Goal: Task Accomplishment & Management: Complete application form

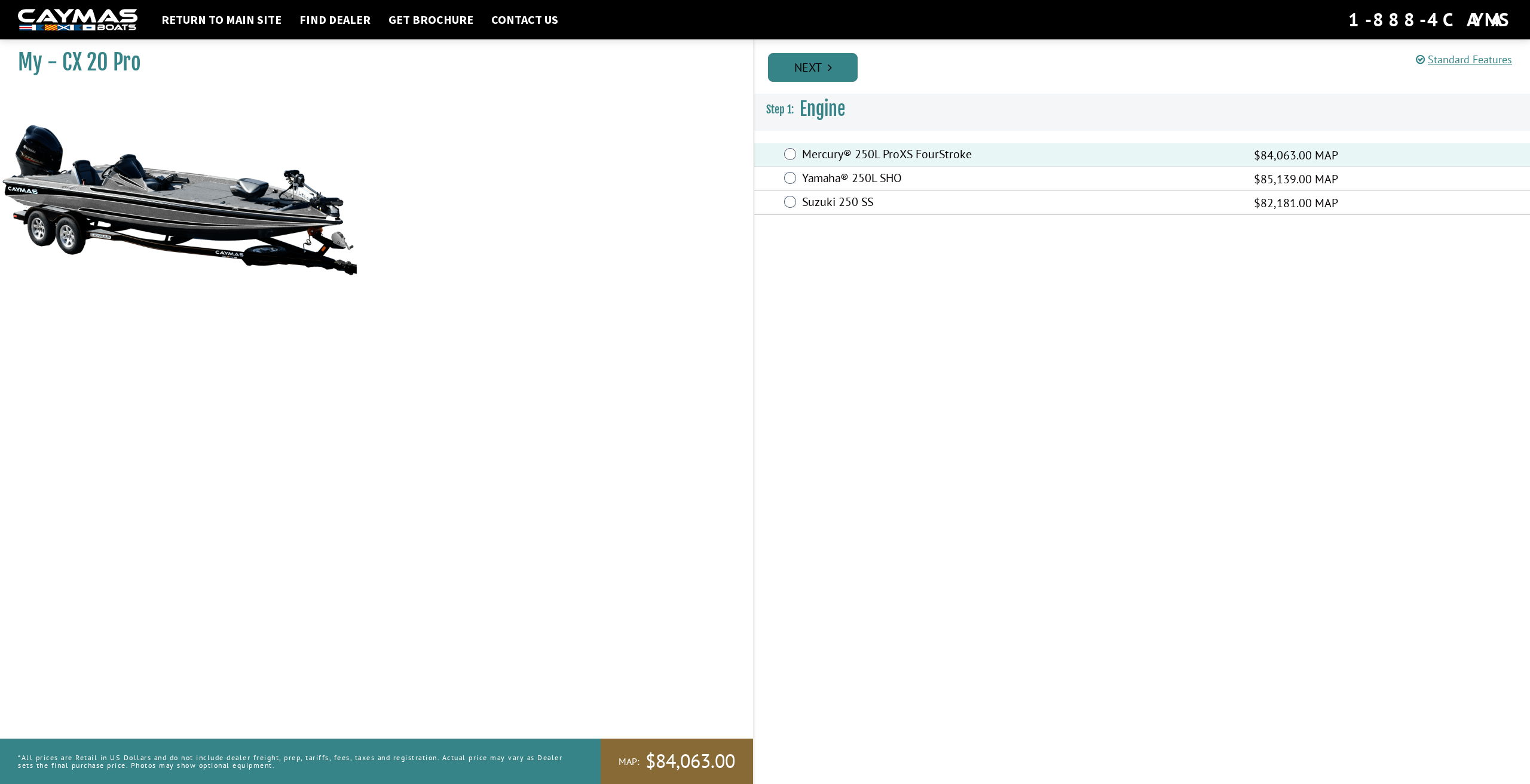
click at [802, 60] on link "Next" at bounding box center [813, 67] width 90 height 29
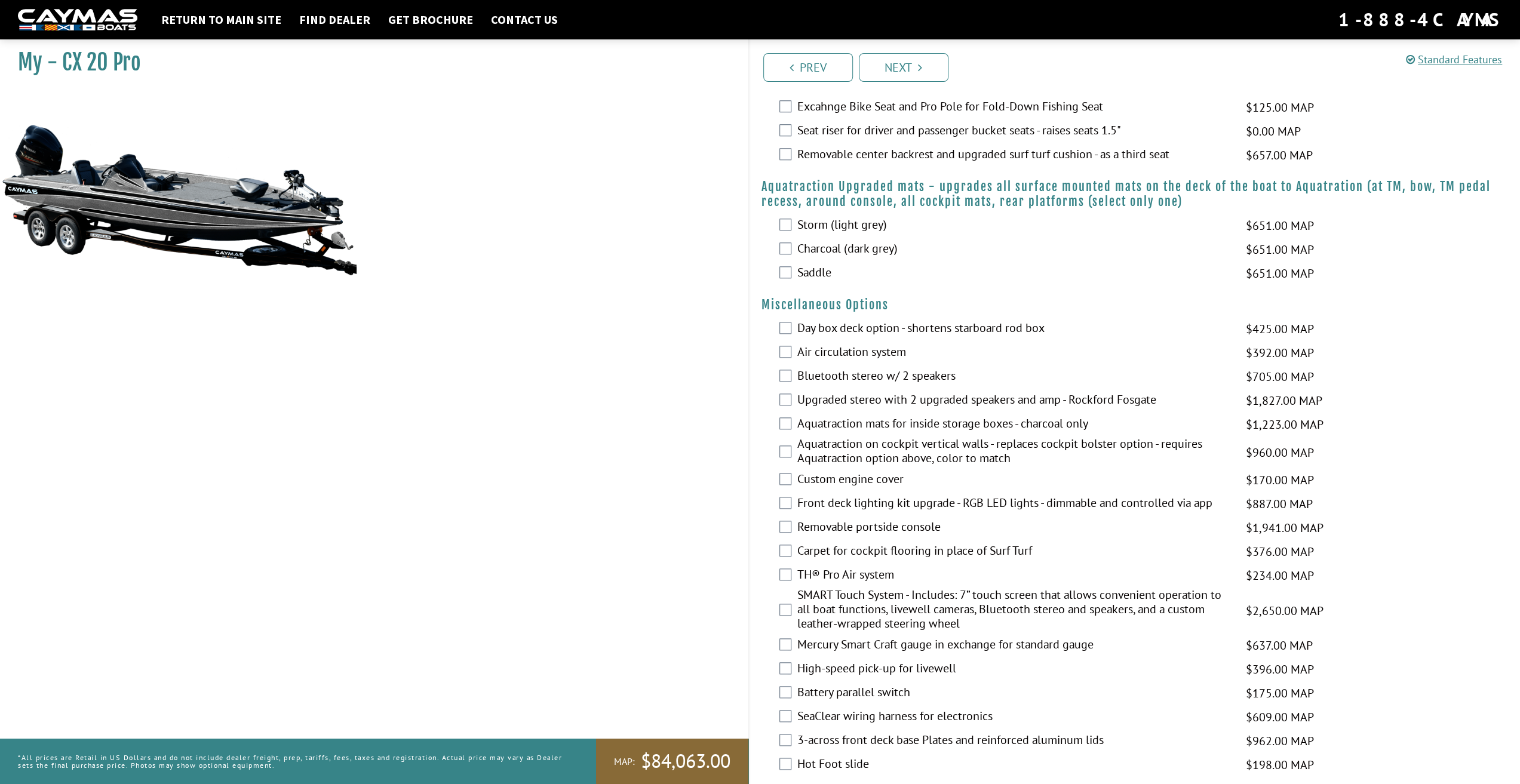
scroll to position [1378, 0]
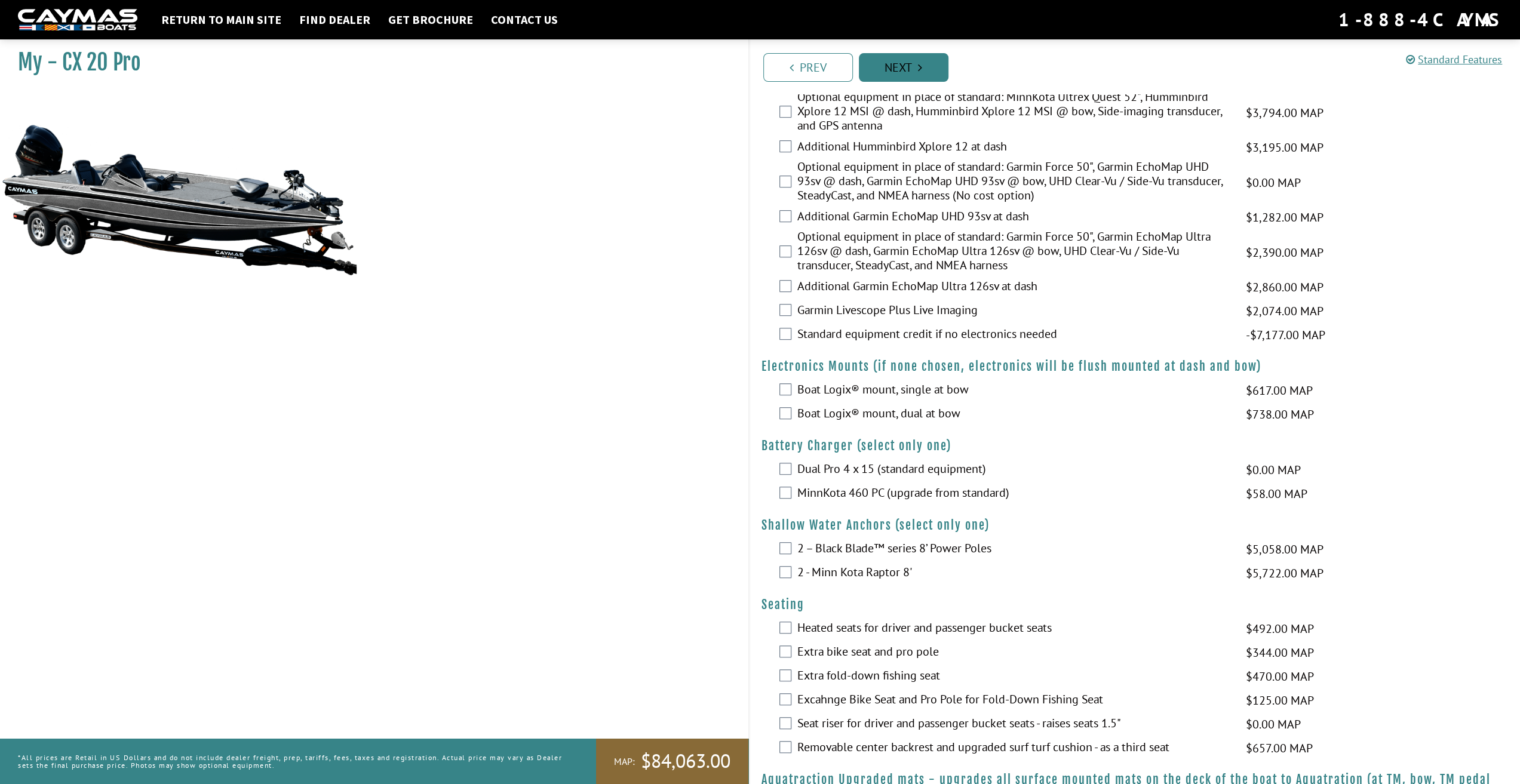
click at [894, 75] on link "Next" at bounding box center [904, 67] width 90 height 29
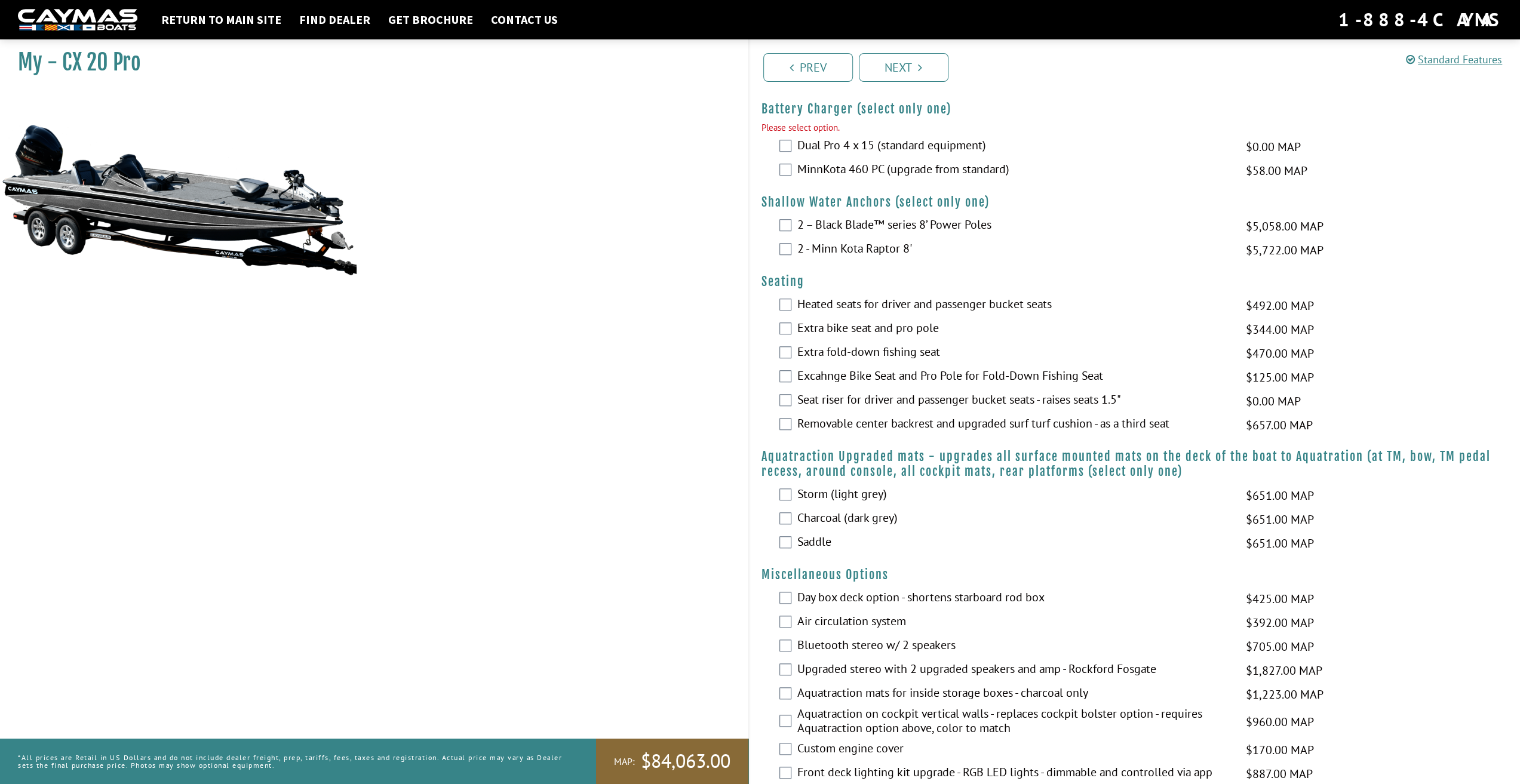
scroll to position [840, 0]
click at [802, 166] on label "MinnKota 460 PC (upgrade from standard)" at bounding box center [1014, 169] width 434 height 18
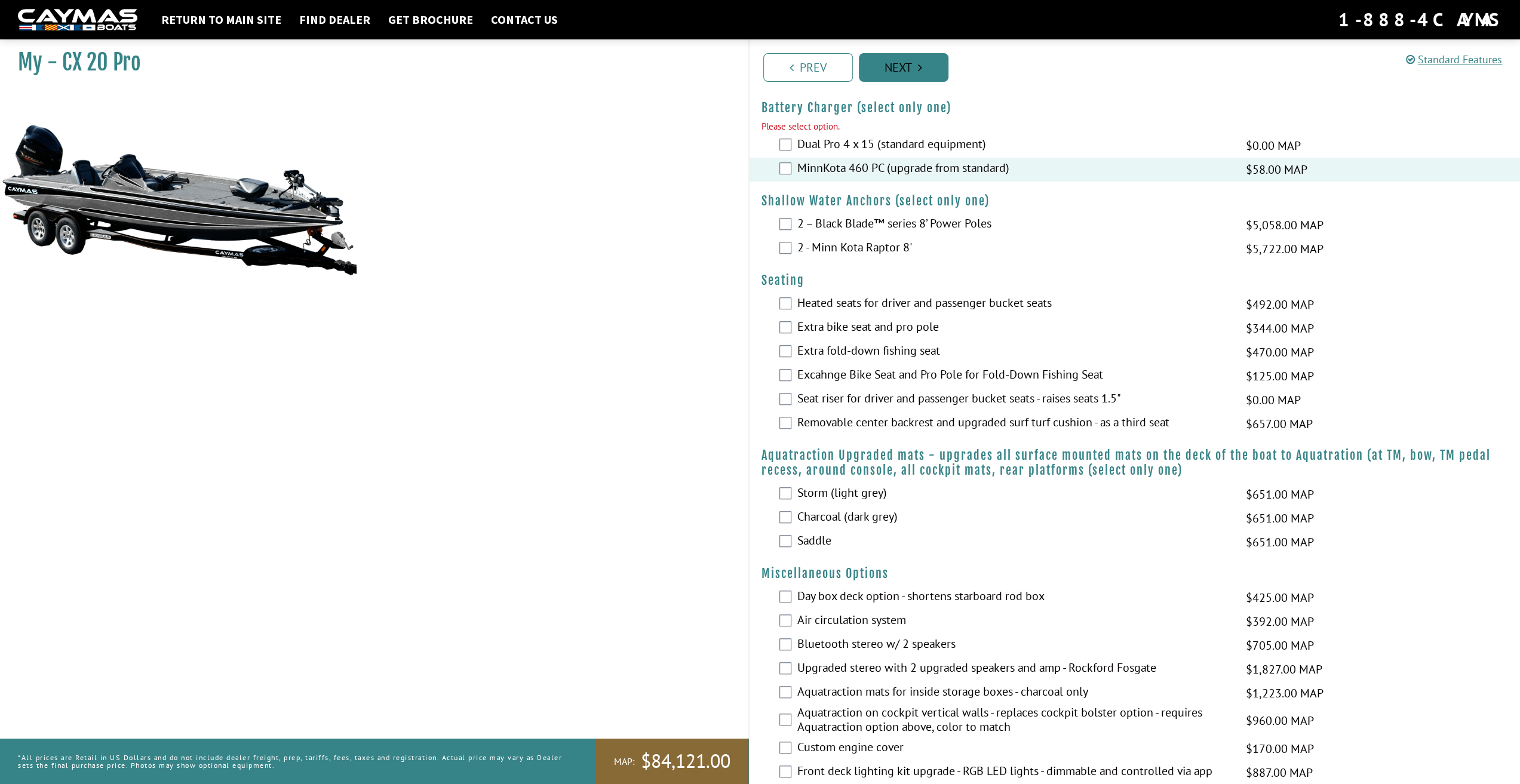
click at [898, 66] on link "Next" at bounding box center [904, 67] width 90 height 29
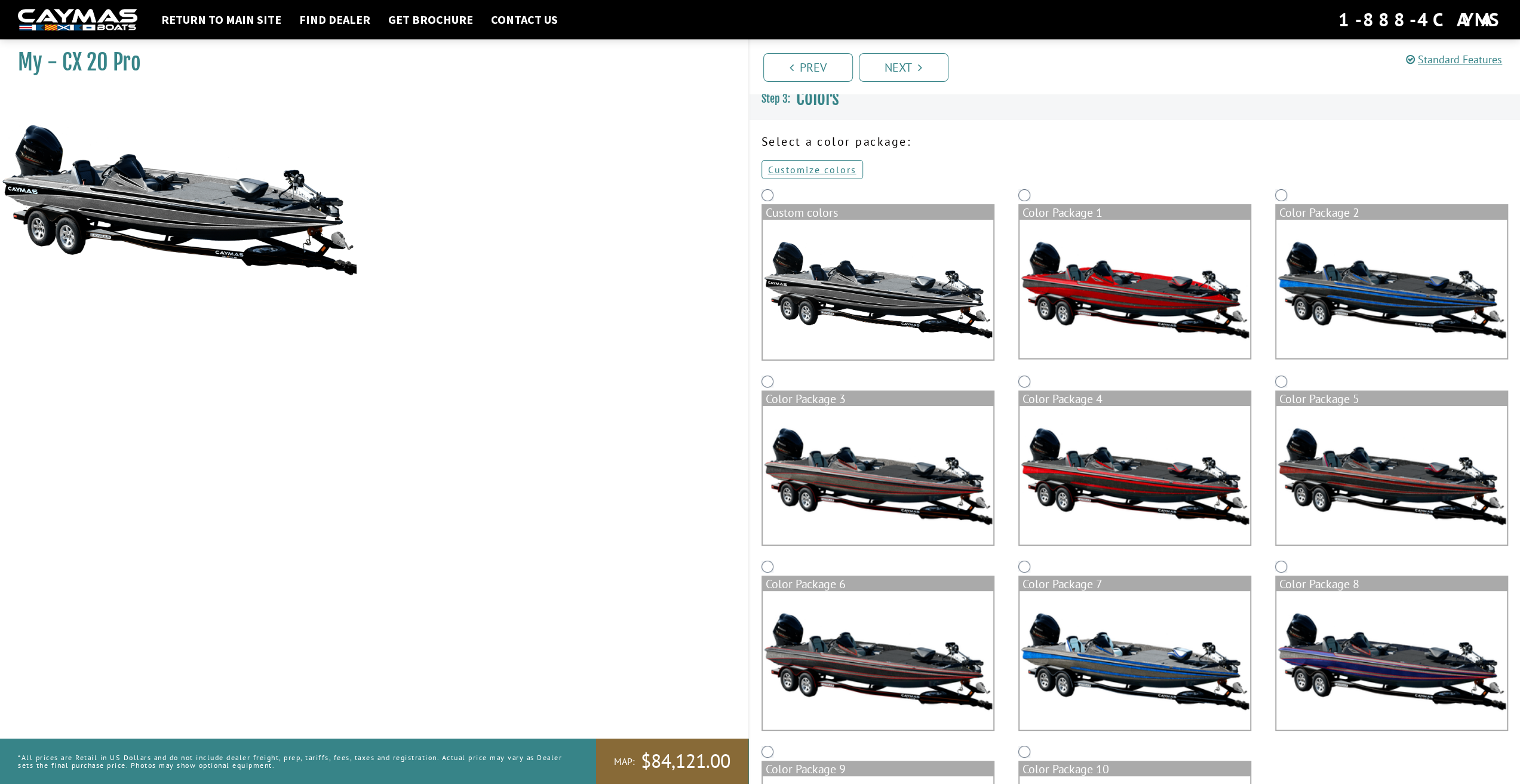
scroll to position [0, 0]
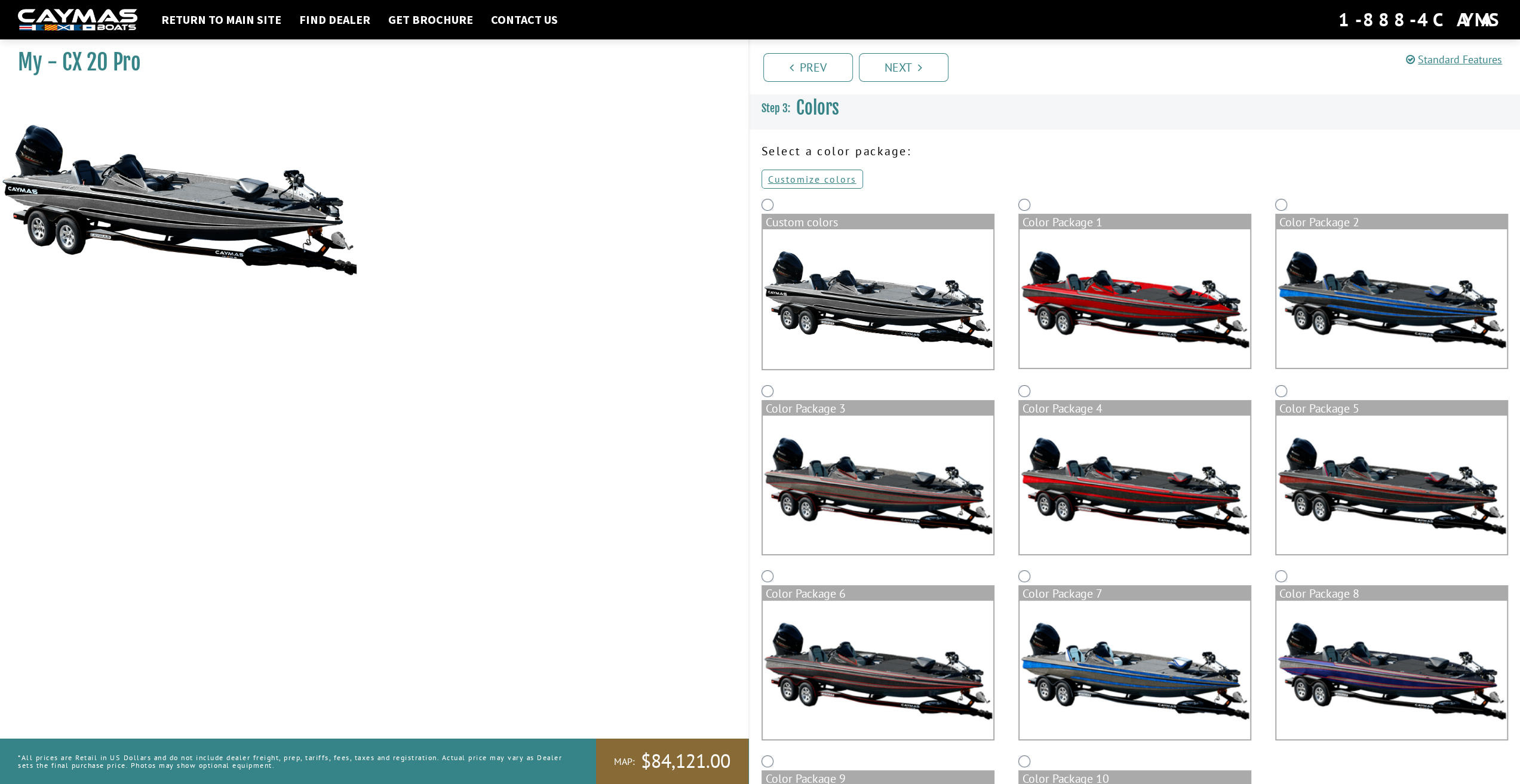
click at [1403, 495] on img at bounding box center [1392, 485] width 231 height 138
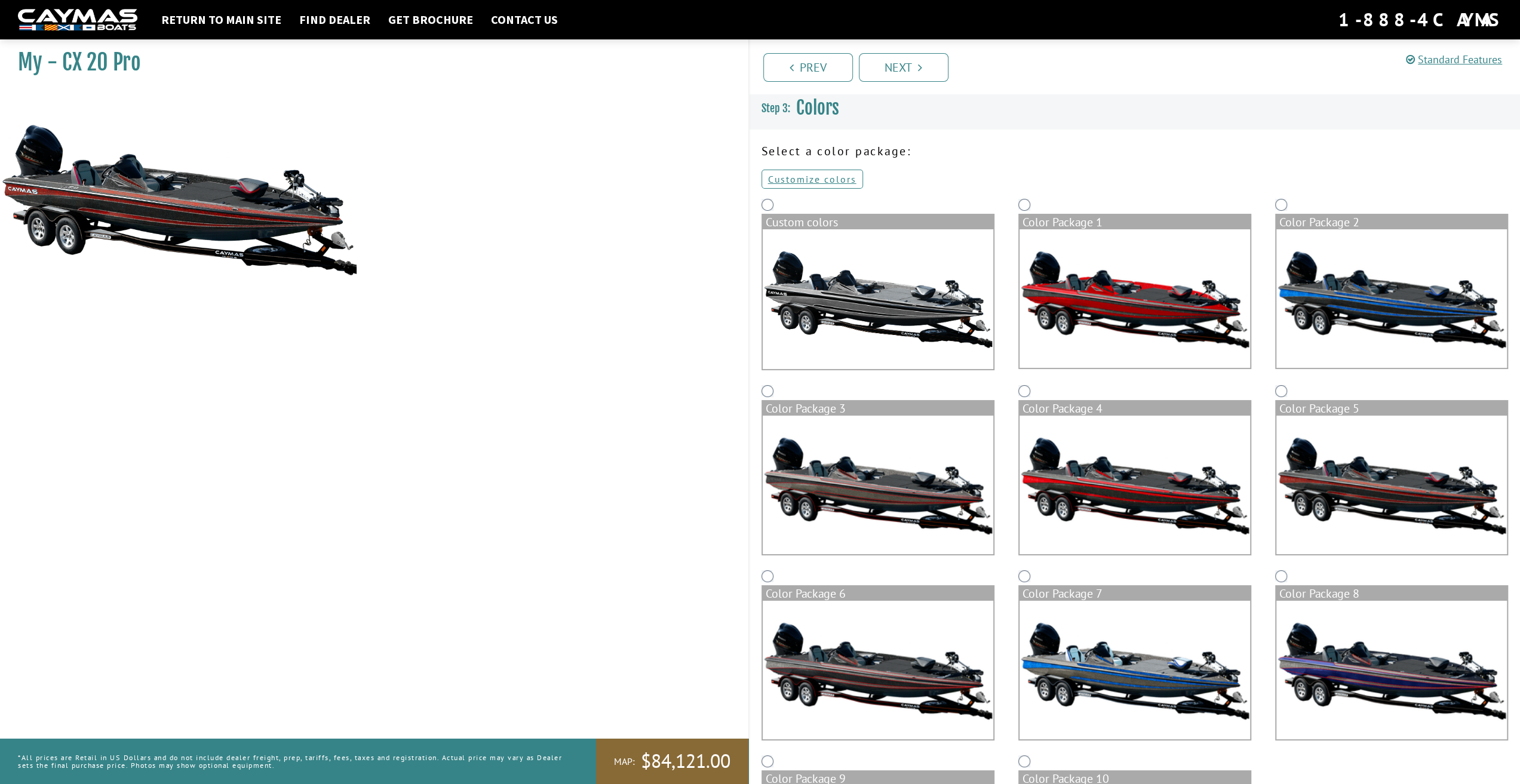
click at [1126, 492] on img at bounding box center [1135, 485] width 231 height 138
click at [1331, 489] on img at bounding box center [1392, 485] width 231 height 138
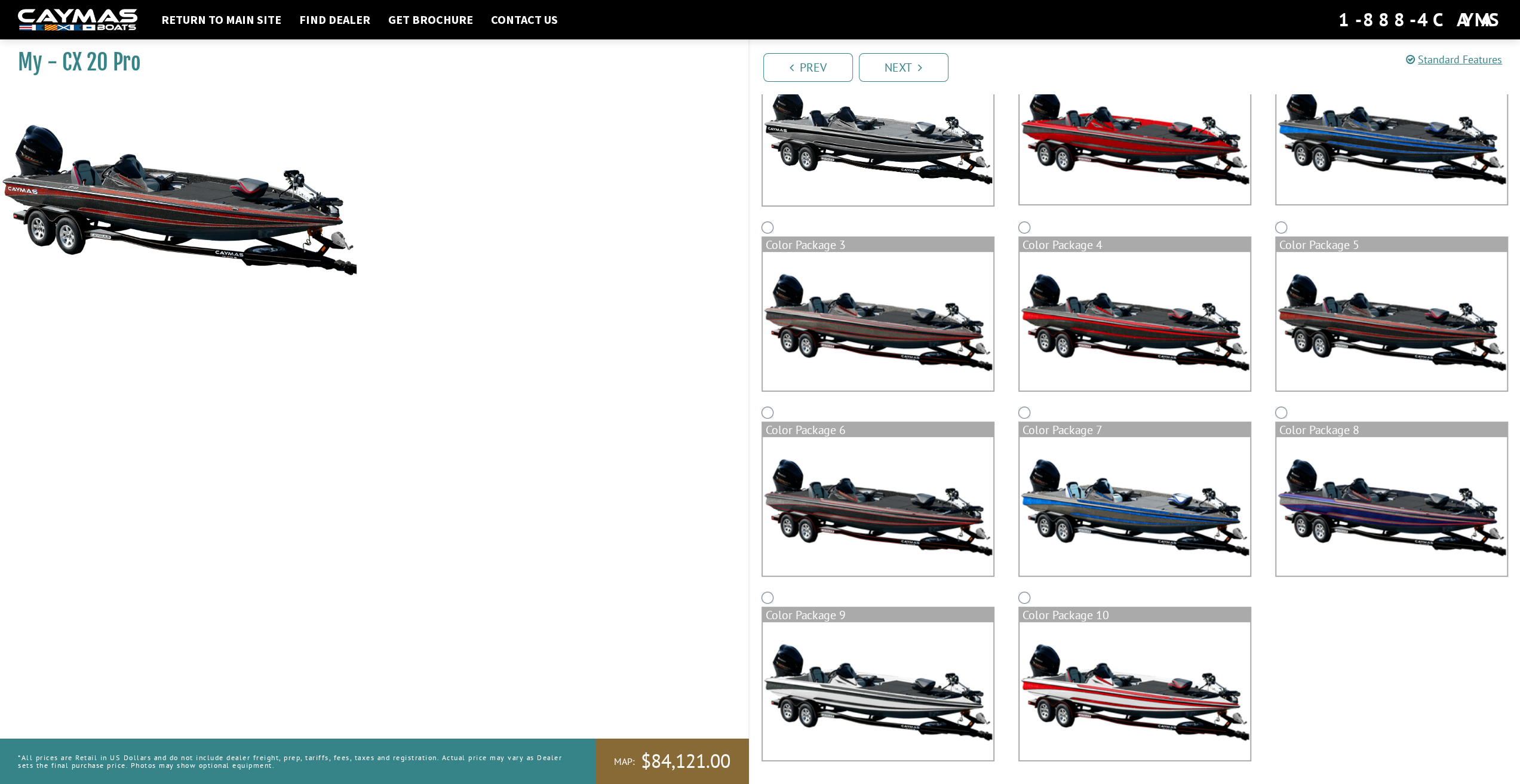
click at [843, 501] on img at bounding box center [878, 506] width 231 height 138
click at [1372, 343] on img at bounding box center [1392, 321] width 231 height 138
click at [935, 518] on img at bounding box center [878, 506] width 231 height 138
click at [1411, 362] on img at bounding box center [1392, 321] width 231 height 138
click at [1376, 348] on img at bounding box center [1392, 321] width 231 height 138
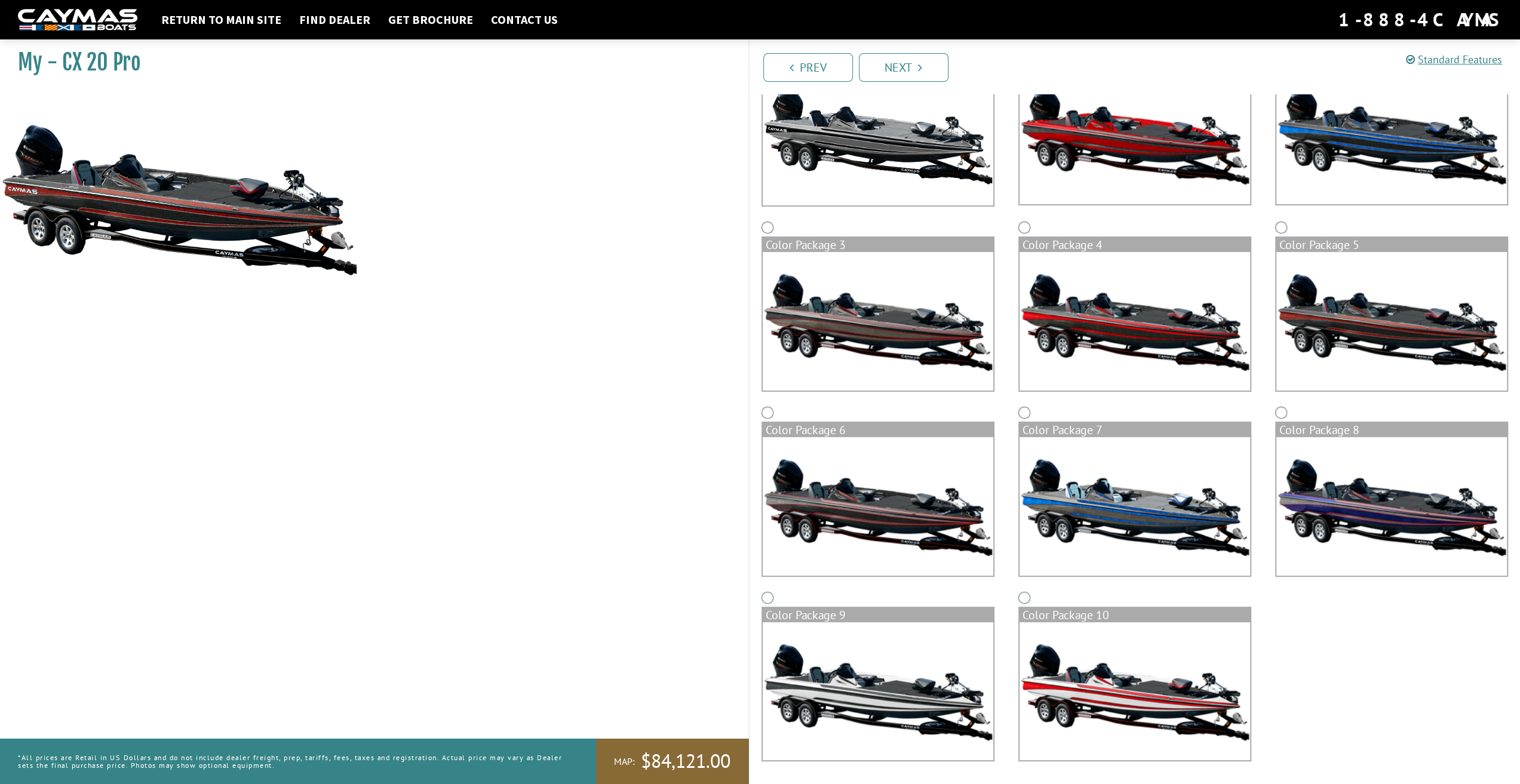
click at [938, 497] on img at bounding box center [878, 506] width 231 height 138
click at [1419, 326] on img at bounding box center [1392, 321] width 231 height 138
click at [1142, 322] on img at bounding box center [1135, 321] width 231 height 138
click at [1337, 319] on img at bounding box center [1392, 321] width 231 height 138
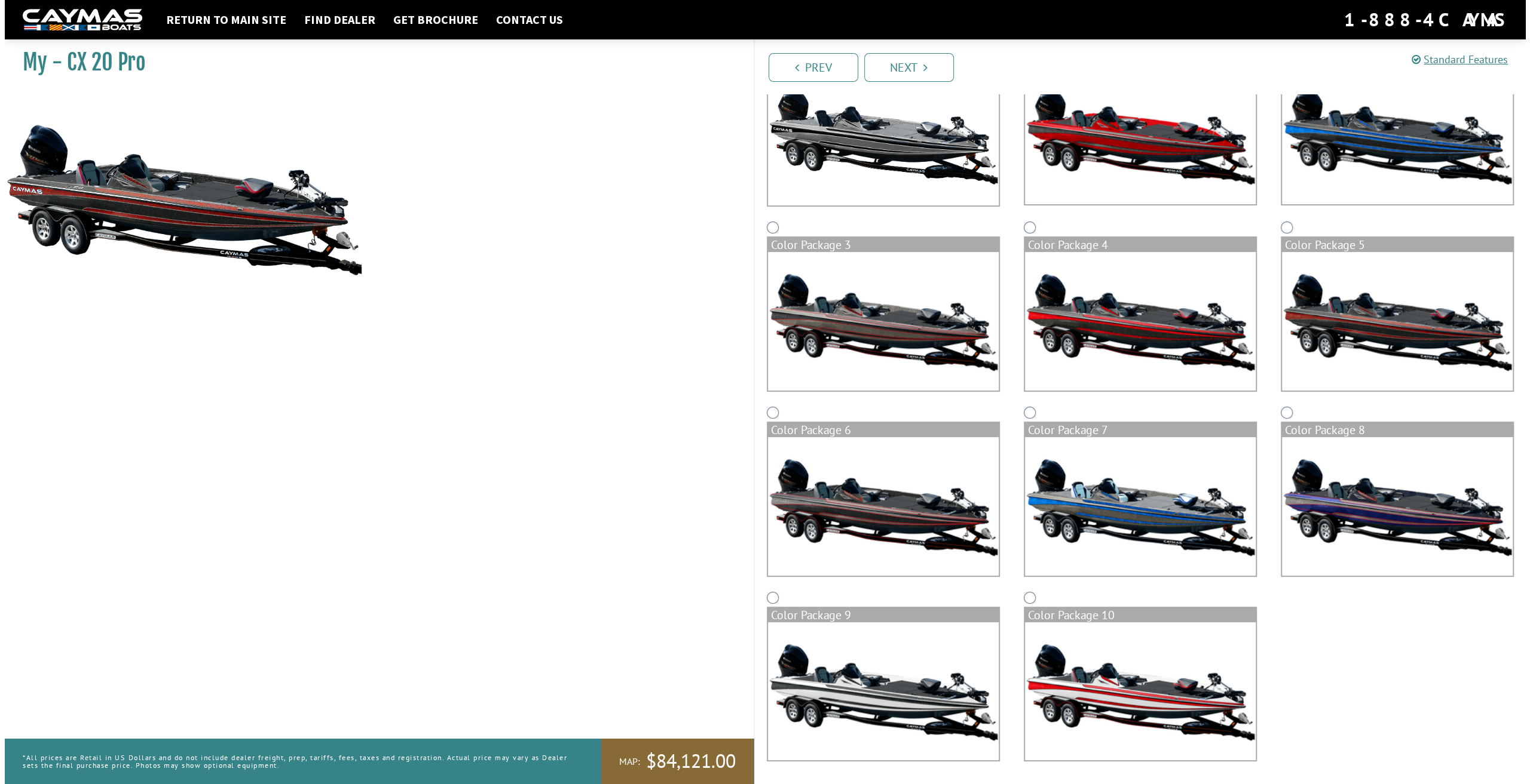
scroll to position [0, 0]
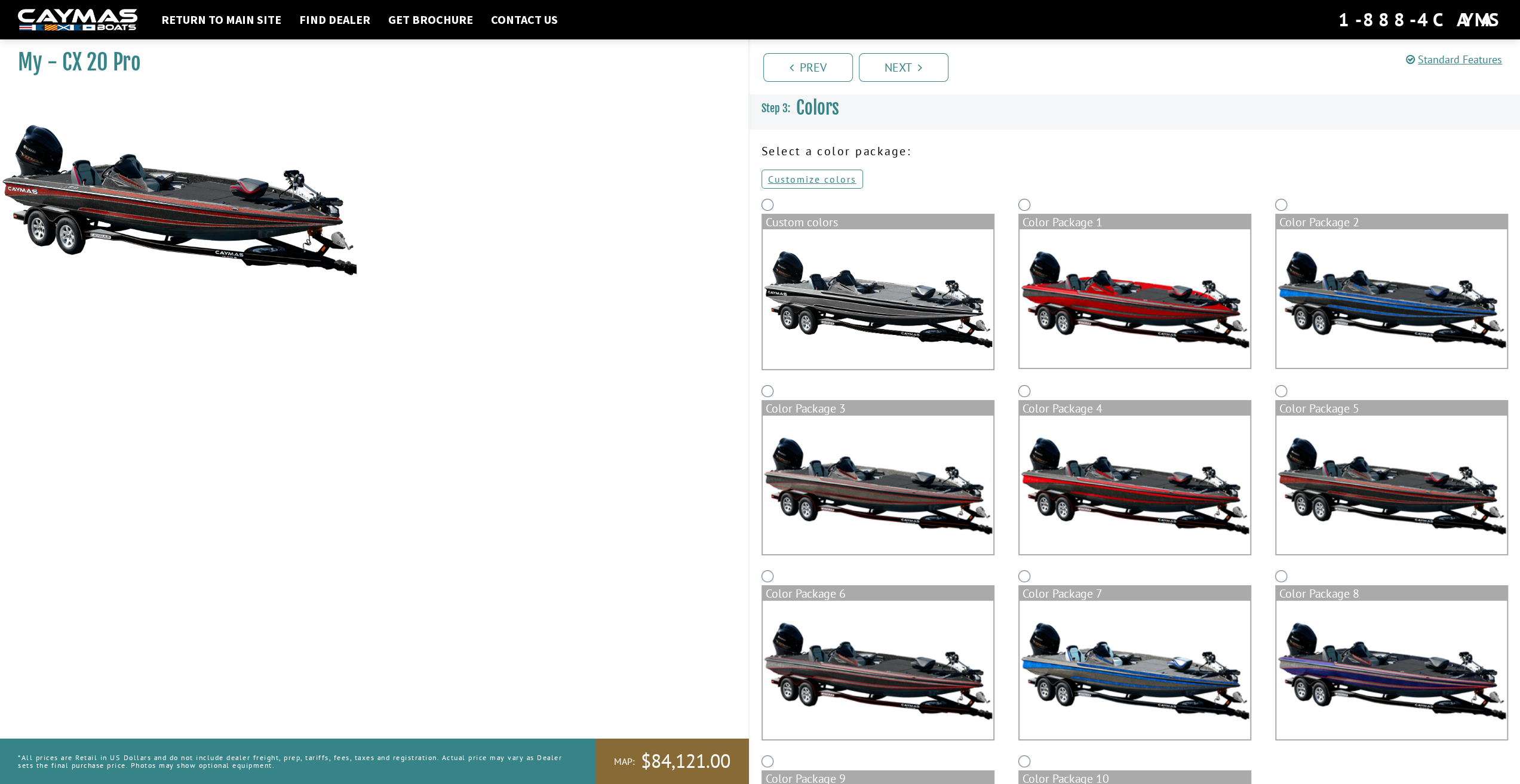
click at [902, 52] on li "Next" at bounding box center [904, 67] width 90 height 30
click at [905, 65] on link "Next" at bounding box center [904, 67] width 90 height 29
